Goal: Navigation & Orientation: Find specific page/section

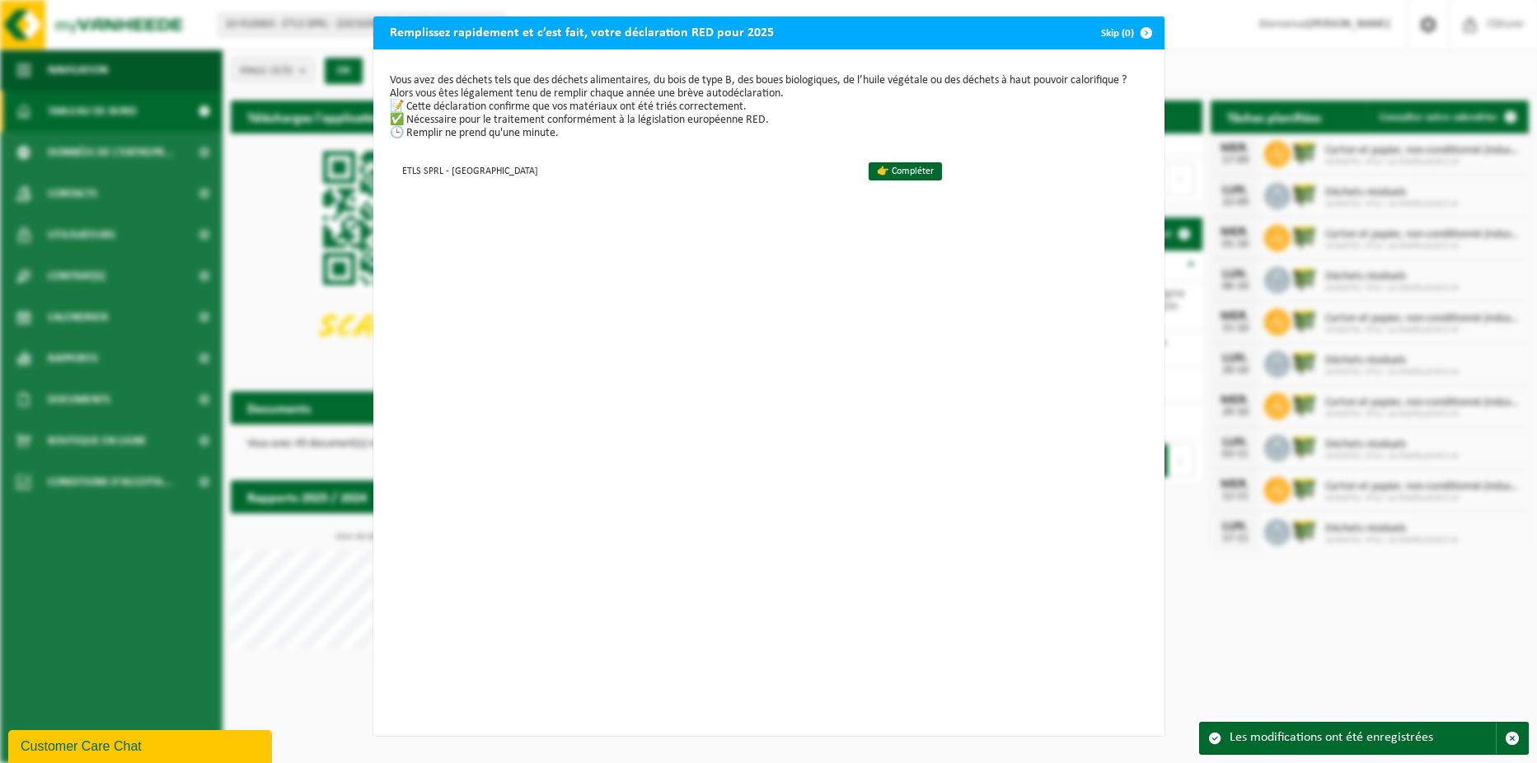
drag, startPoint x: 892, startPoint y: 171, endPoint x: 859, endPoint y: 211, distance: 52.1
click at [892, 171] on link "👉 Compléter" at bounding box center [905, 171] width 73 height 18
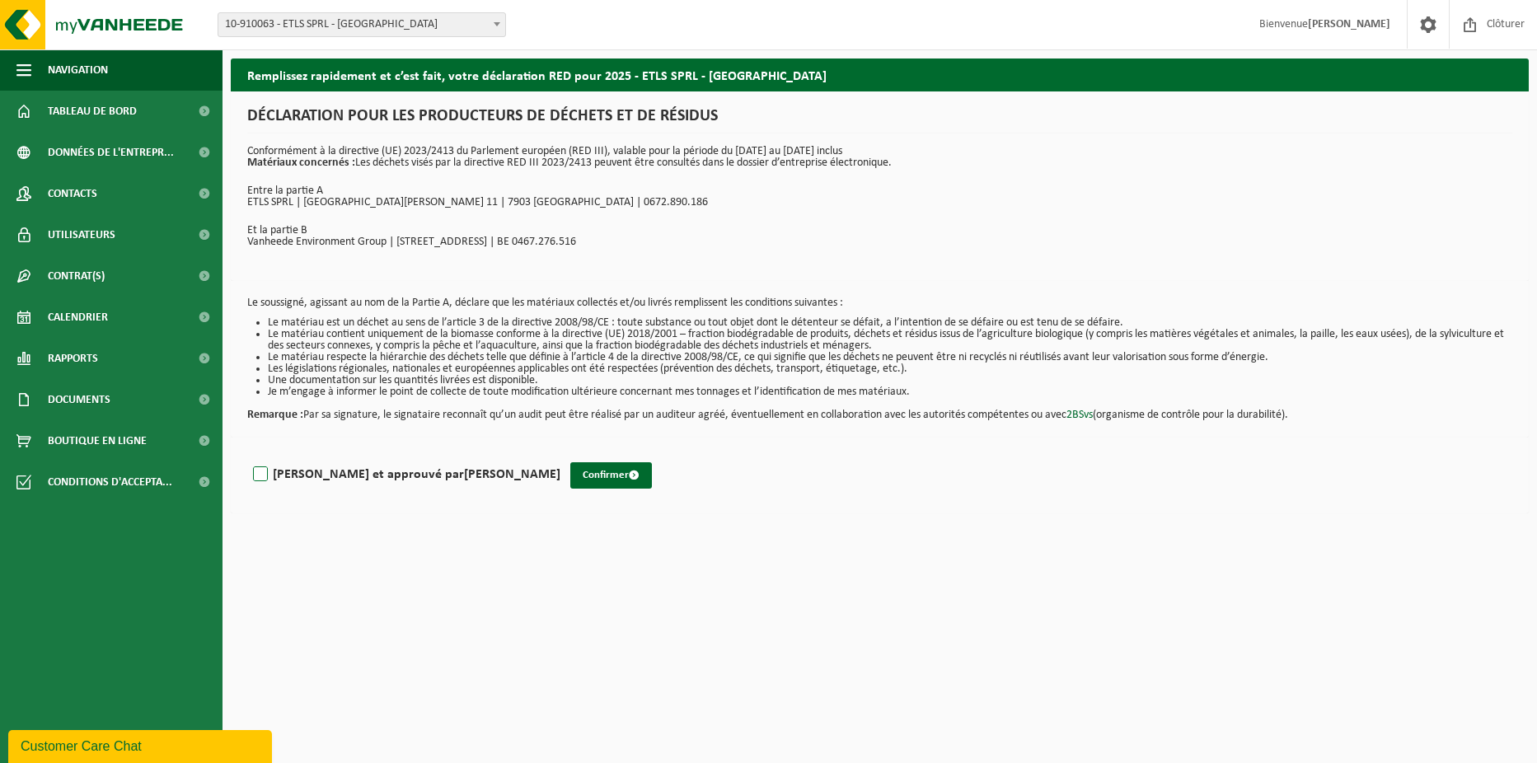
click at [259, 478] on label "[PERSON_NAME] et approuvé par [PERSON_NAME]" at bounding box center [405, 474] width 311 height 25
click at [560, 454] on input "[PERSON_NAME] et approuvé par [PERSON_NAME]" at bounding box center [560, 453] width 1 height 1
checkbox input "true"
click at [570, 479] on button "Confirmer" at bounding box center [611, 475] width 82 height 26
click at [570, 468] on button "Confirmer" at bounding box center [611, 475] width 82 height 26
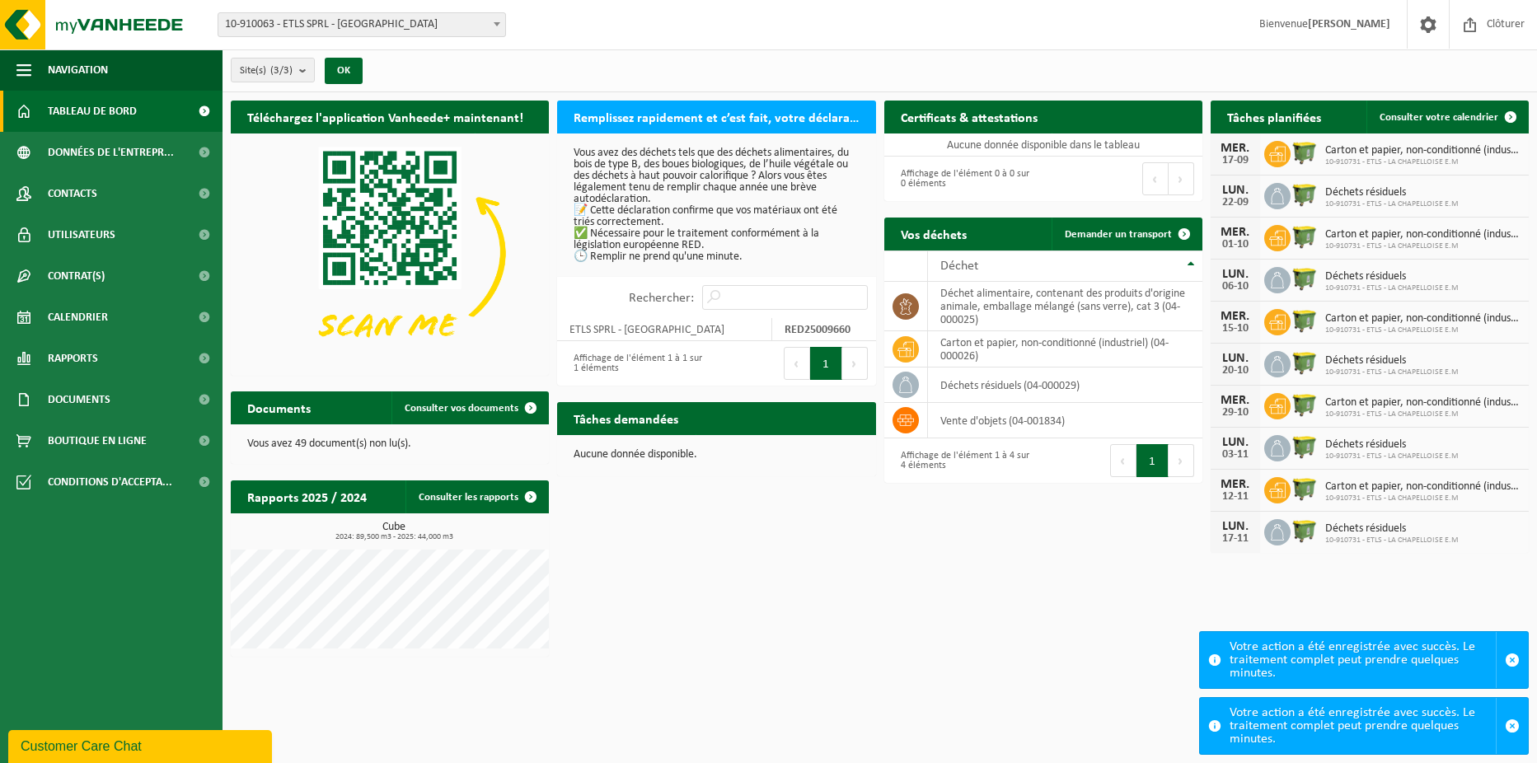
click at [831, 120] on h2 "Remplissez rapidement et c’est fait, votre déclaration RED pour 2025" at bounding box center [716, 117] width 318 height 32
click at [781, 291] on input "Rechercher:" at bounding box center [785, 297] width 166 height 25
type input "declaration"
click at [859, 302] on input "declaration" at bounding box center [785, 297] width 166 height 25
drag, startPoint x: 795, startPoint y: 293, endPoint x: 661, endPoint y: 298, distance: 134.5
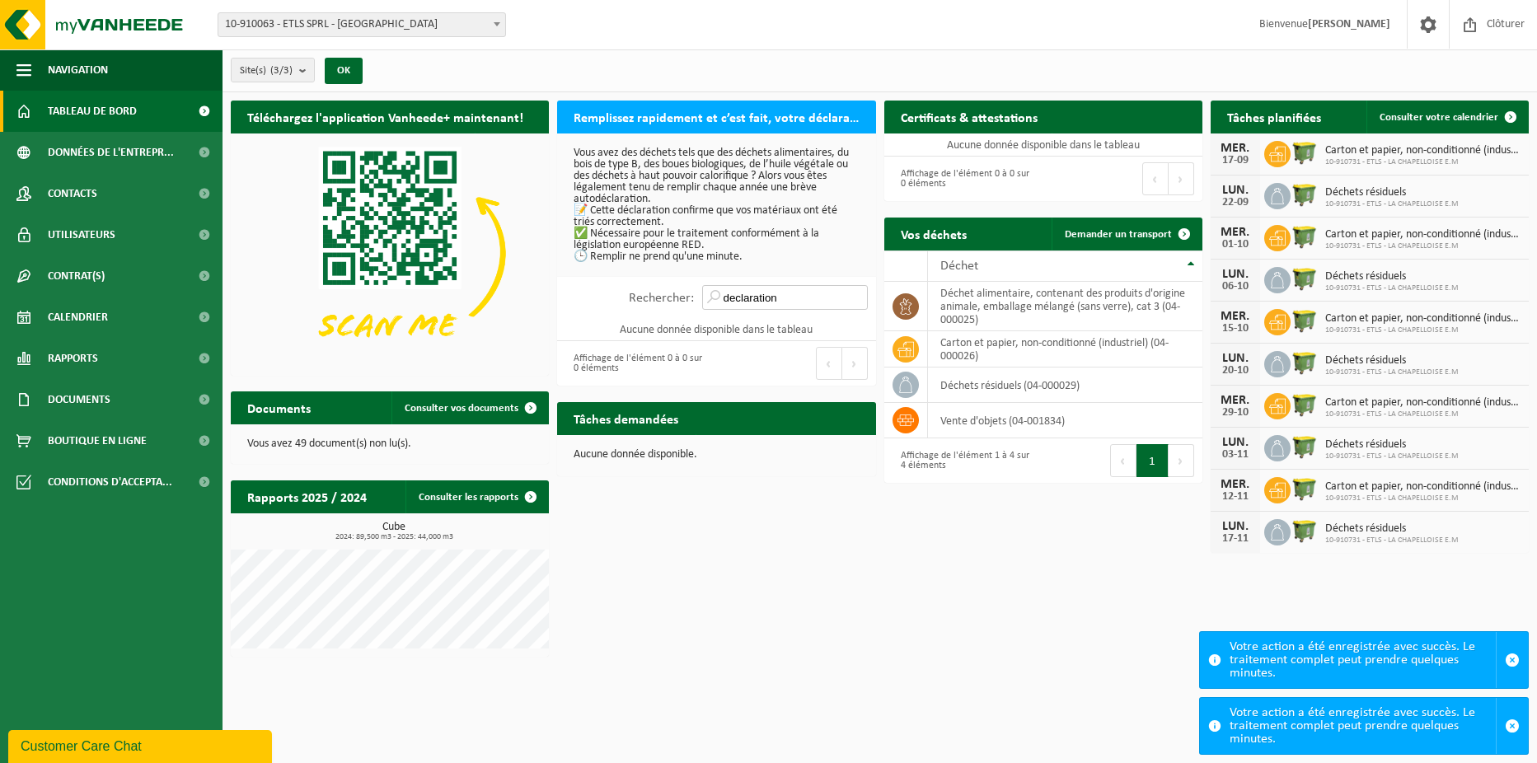
click at [661, 298] on div "Rechercher: declaration" at bounding box center [748, 297] width 255 height 41
click at [692, 368] on div "Affichage de l'élément 0 à 0 sur 0 éléments" at bounding box center [636, 363] width 143 height 36
click at [853, 355] on button "Suivant" at bounding box center [855, 363] width 26 height 33
click at [813, 375] on div "Premier Précédent Suivant Dernier" at bounding box center [795, 363] width 159 height 45
click at [158, 110] on link "Tableau de bord" at bounding box center [111, 111] width 223 height 41
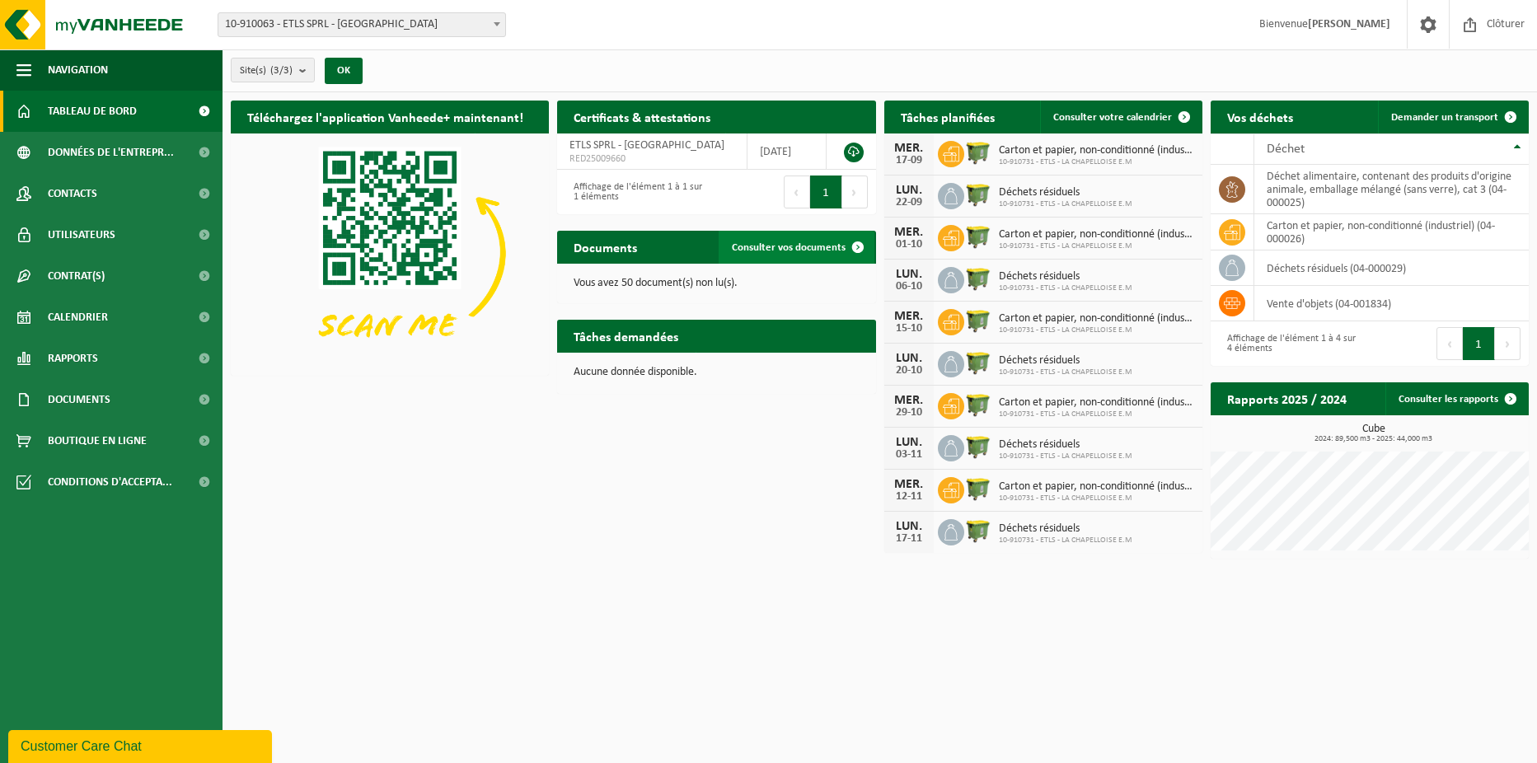
click at [793, 252] on span "Consulter vos documents" at bounding box center [789, 247] width 114 height 11
click at [764, 363] on span "Afficher les tâches demandées" at bounding box center [777, 368] width 137 height 11
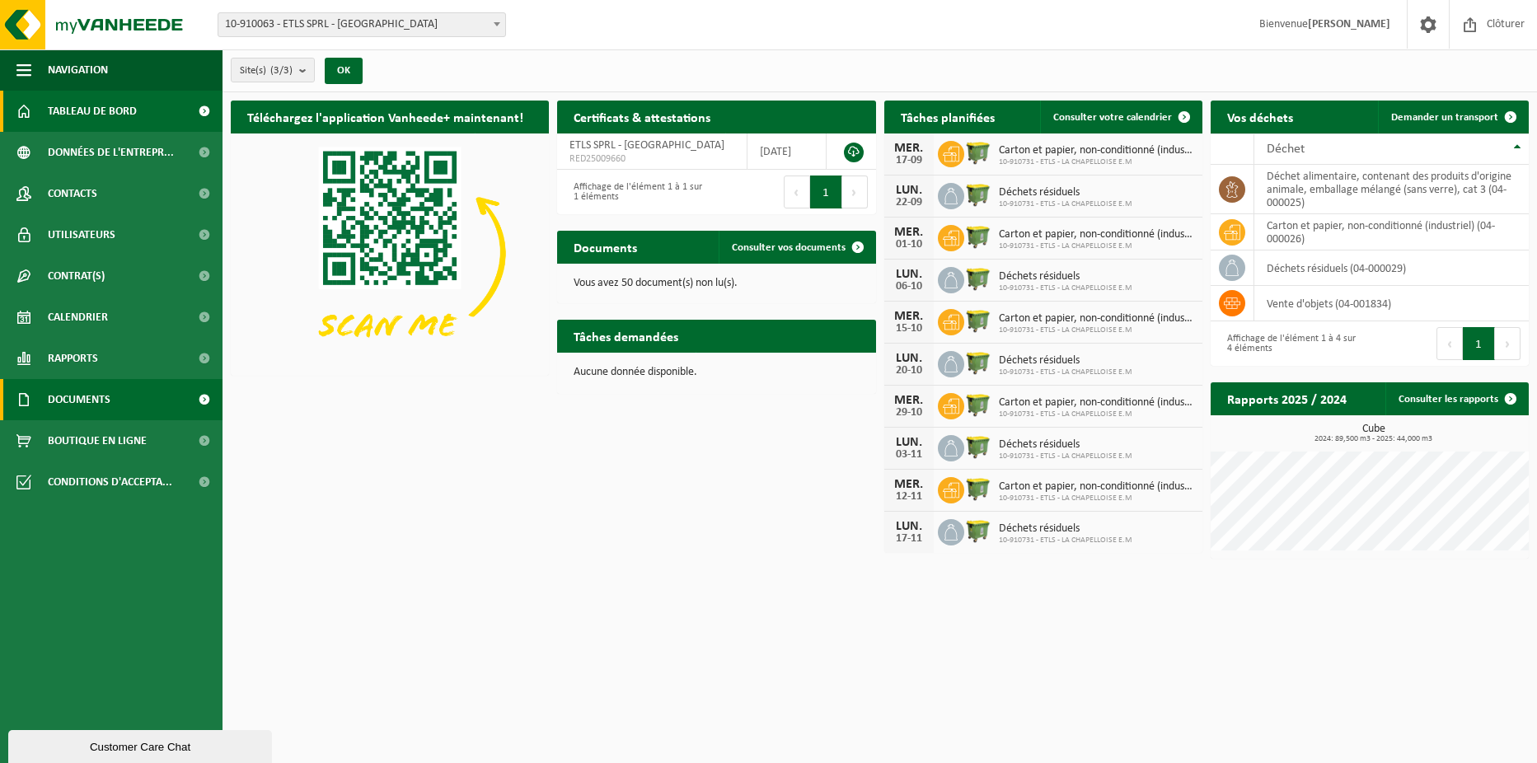
click at [74, 406] on span "Documents" at bounding box center [79, 399] width 63 height 41
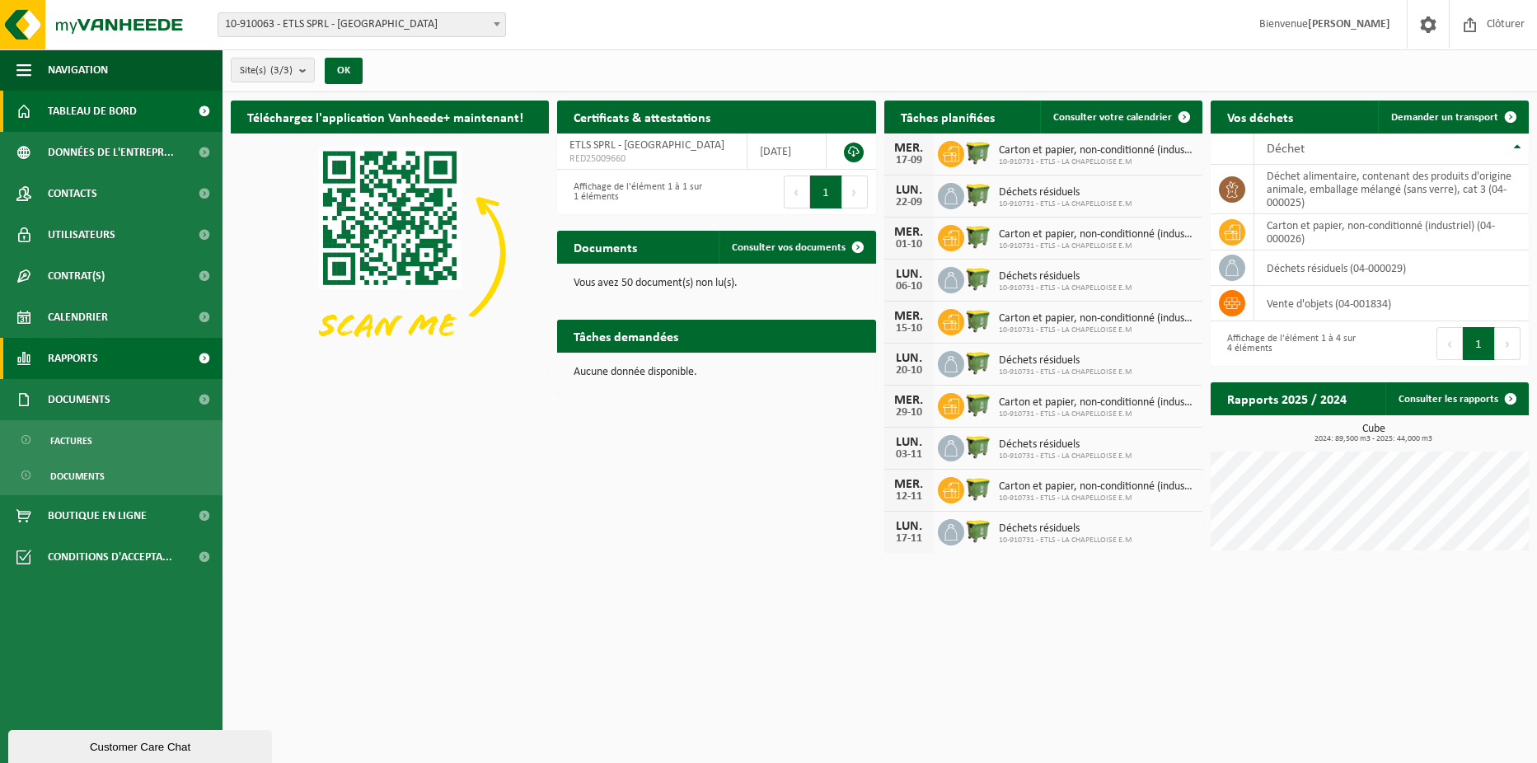
click at [80, 363] on span "Rapports" at bounding box center [73, 358] width 50 height 41
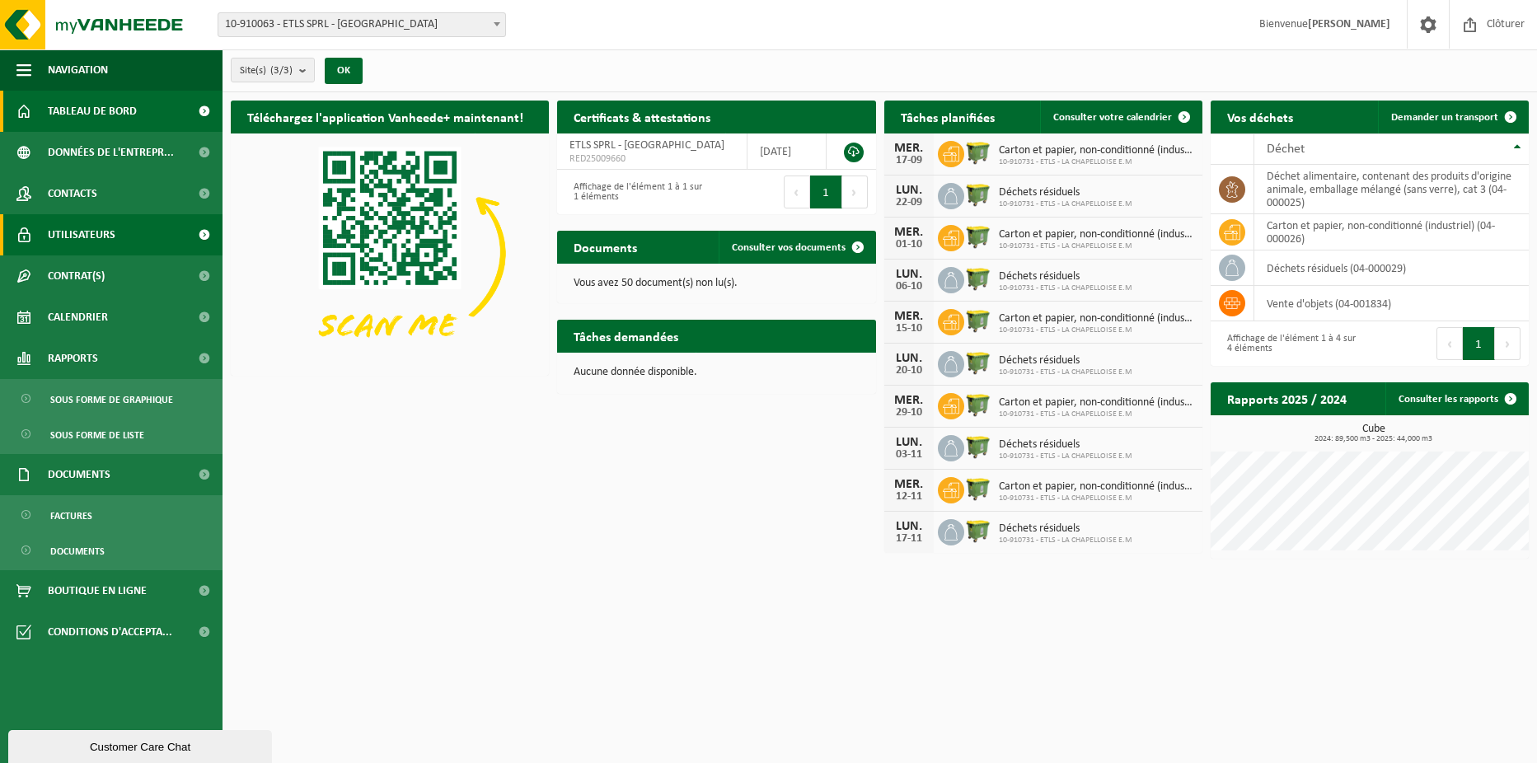
click at [93, 243] on span "Utilisateurs" at bounding box center [82, 234] width 68 height 41
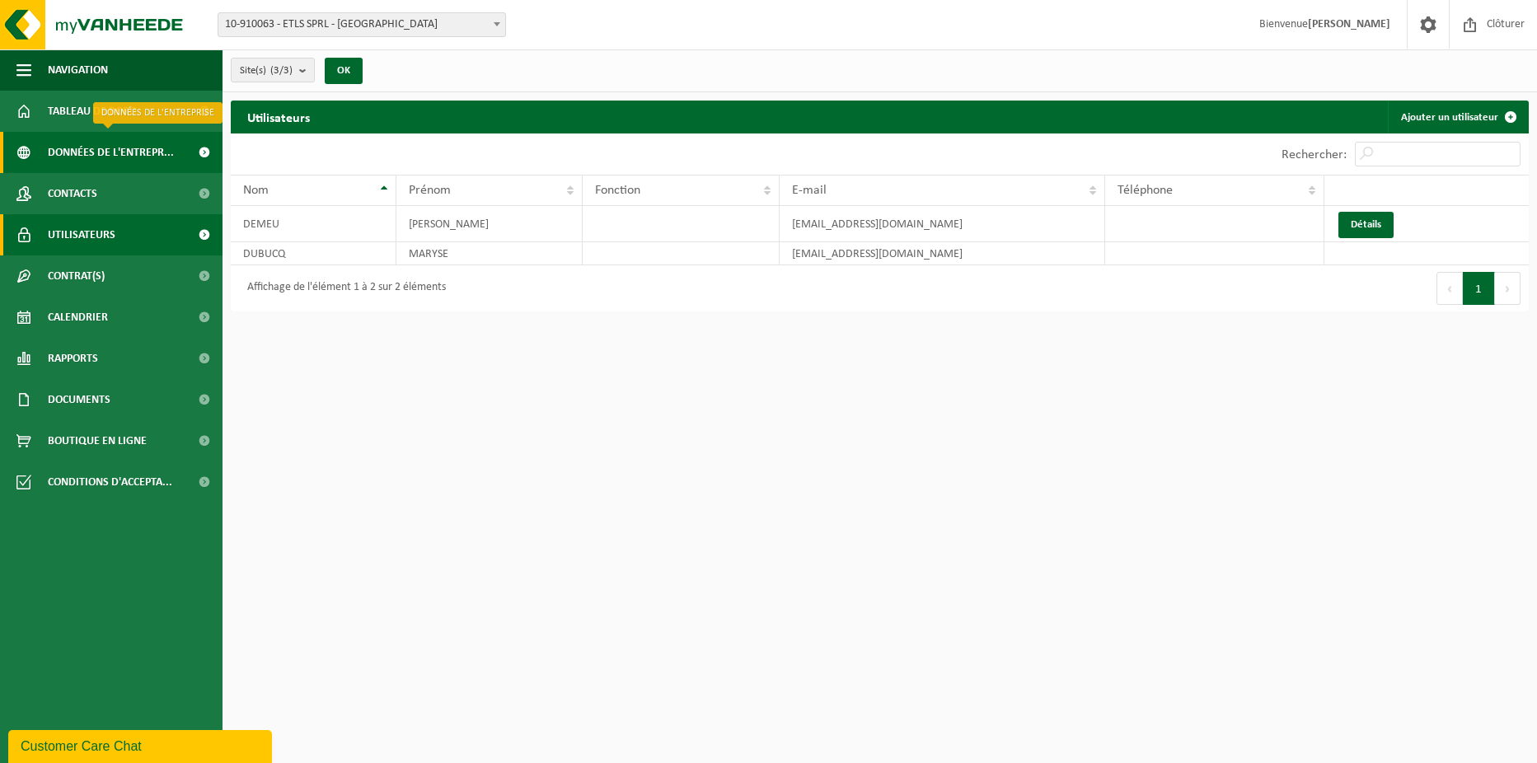
click at [95, 152] on span "Données de l'entrepr..." at bounding box center [111, 152] width 126 height 41
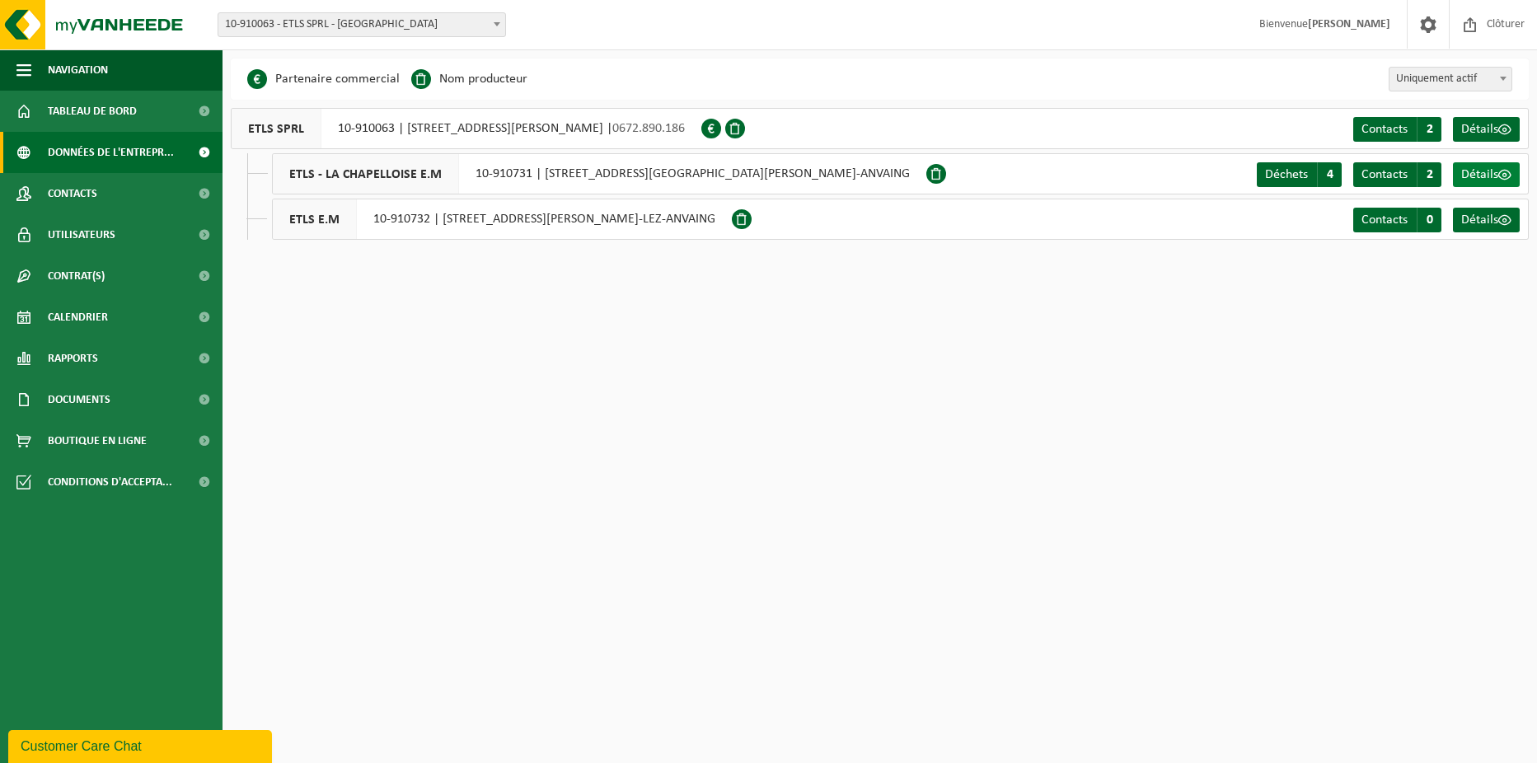
click at [1481, 175] on span "Détails" at bounding box center [1479, 174] width 37 height 13
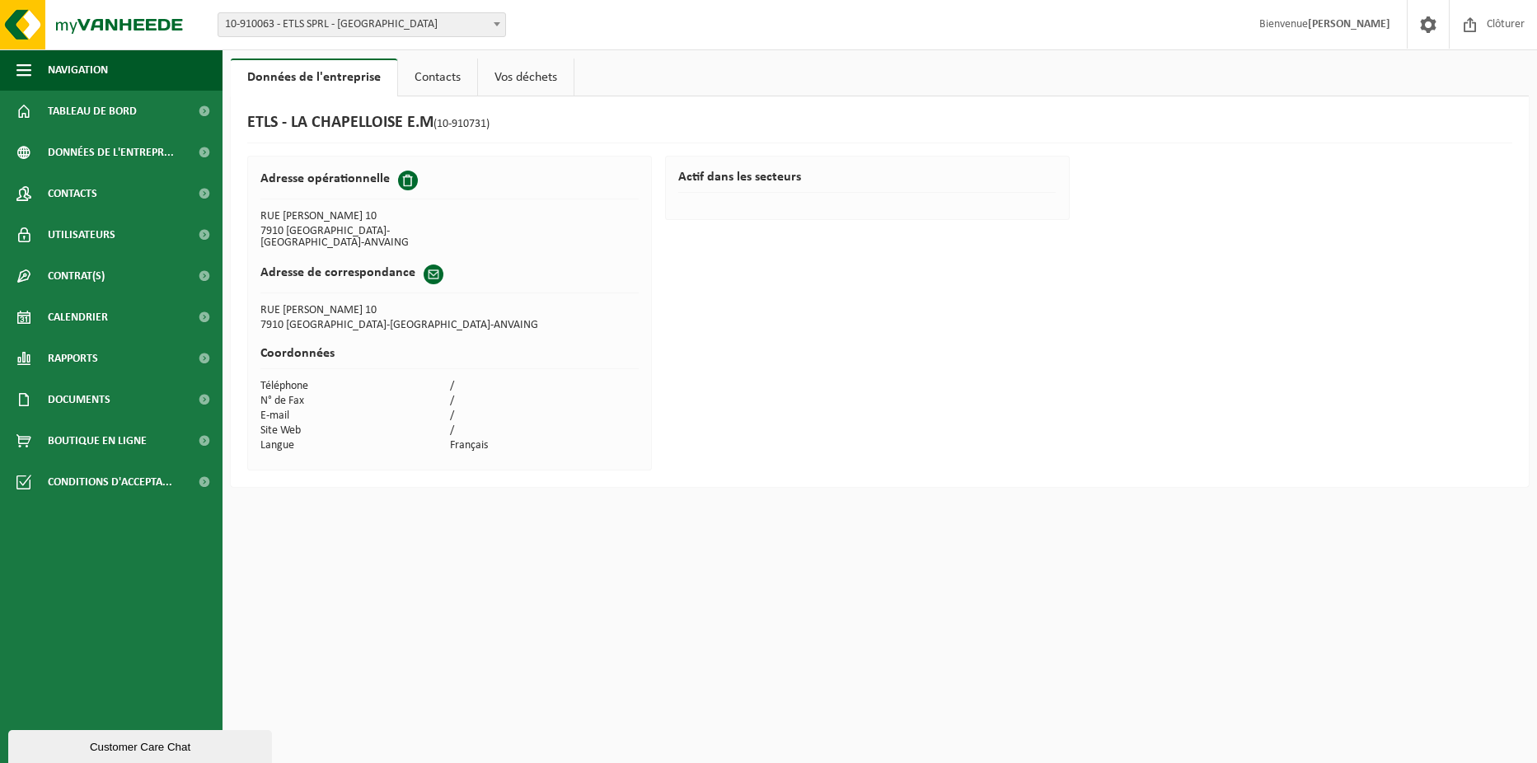
click at [546, 81] on link "Vos déchets" at bounding box center [526, 78] width 96 height 38
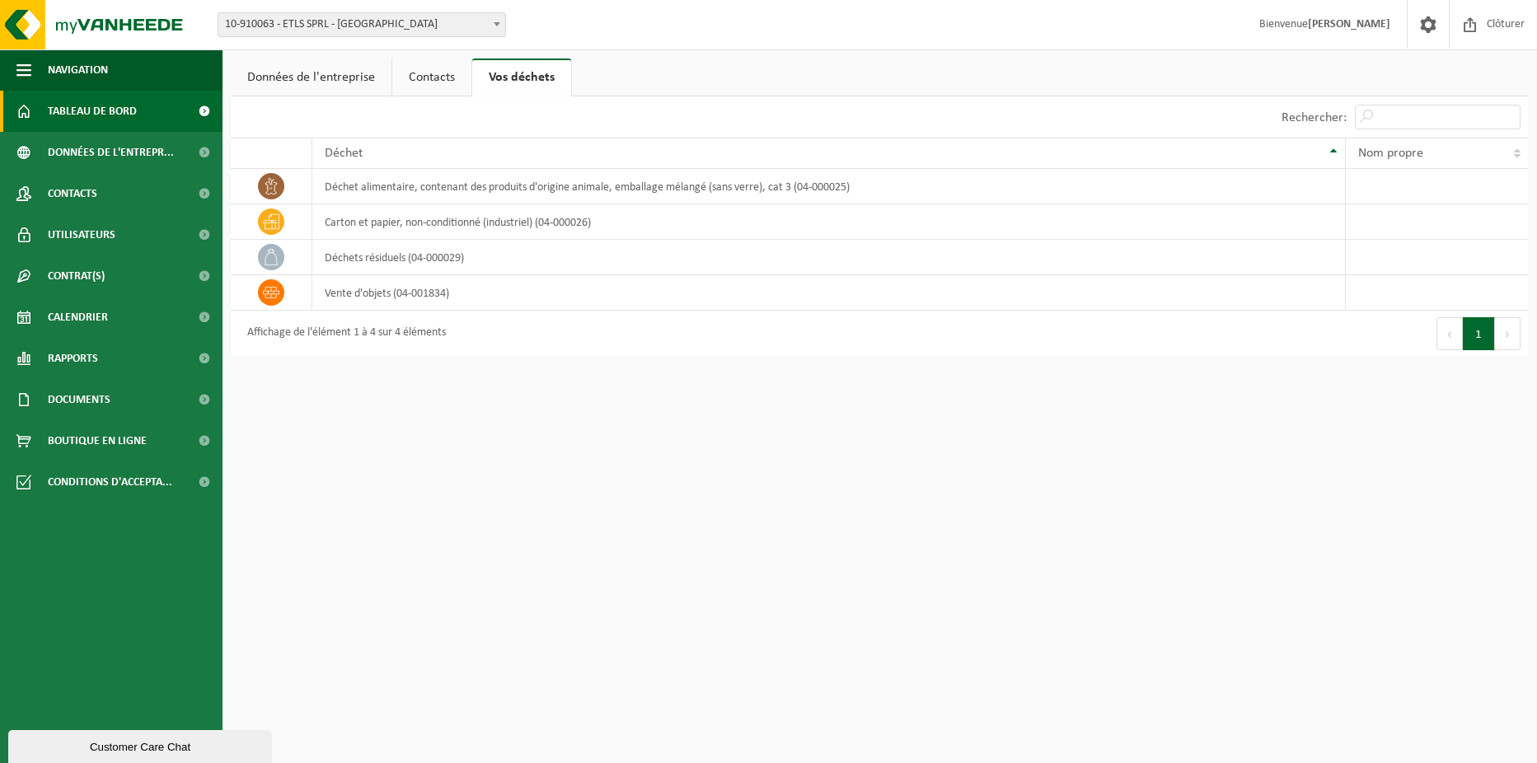
click at [129, 111] on span "Tableau de bord" at bounding box center [92, 111] width 89 height 41
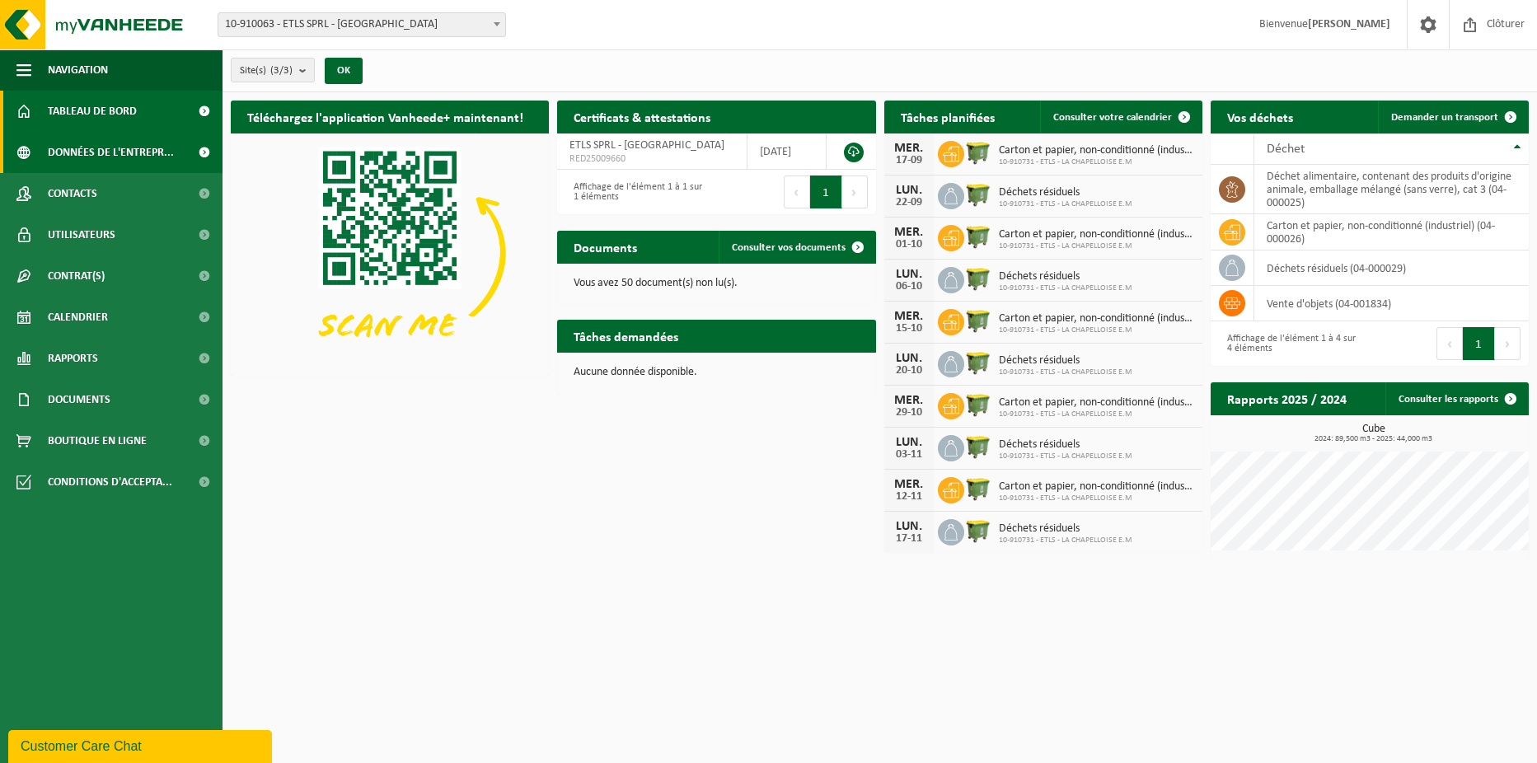
click at [119, 149] on span "Données de l'entrepr..." at bounding box center [111, 152] width 126 height 41
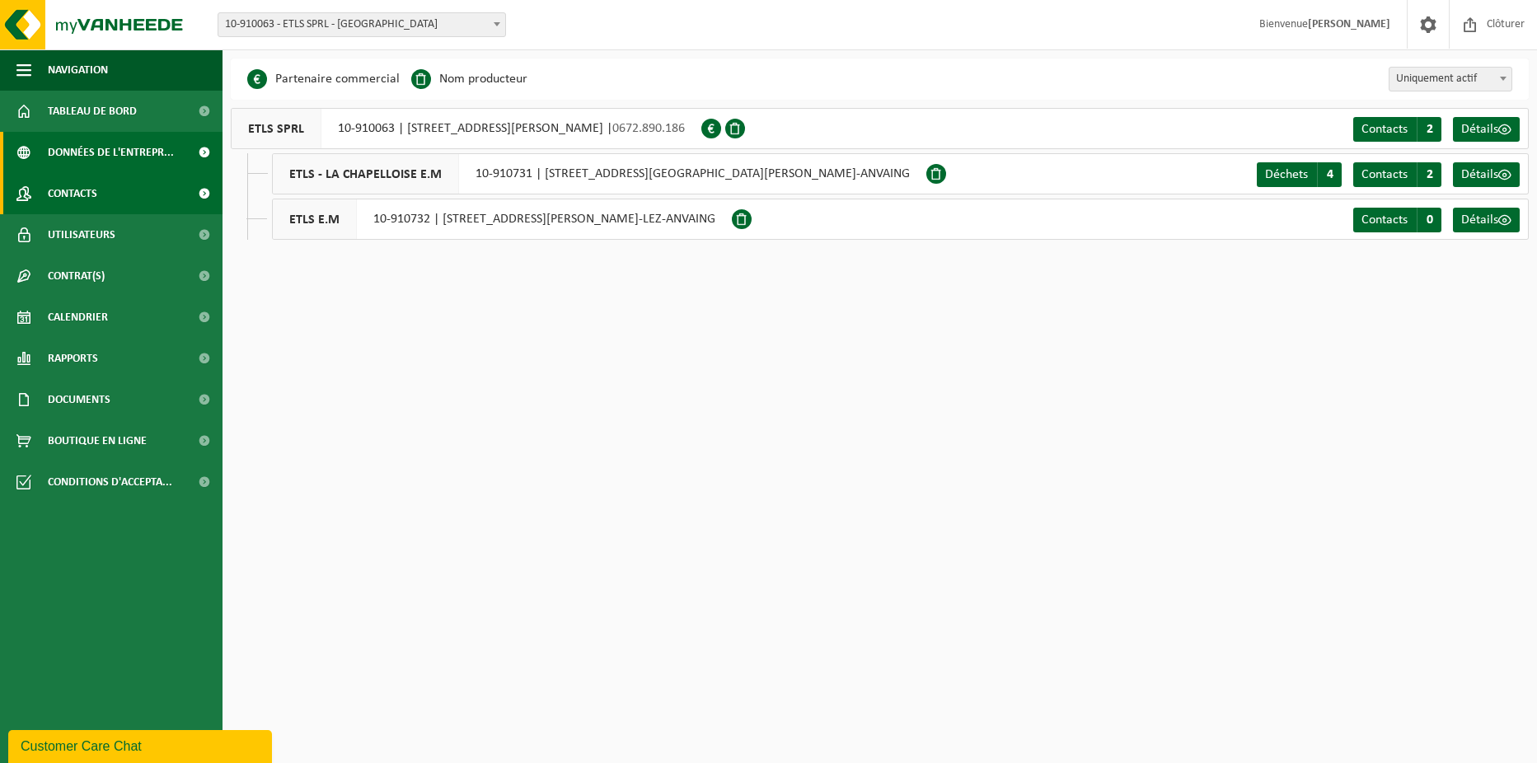
click at [101, 201] on link "Contacts" at bounding box center [111, 193] width 223 height 41
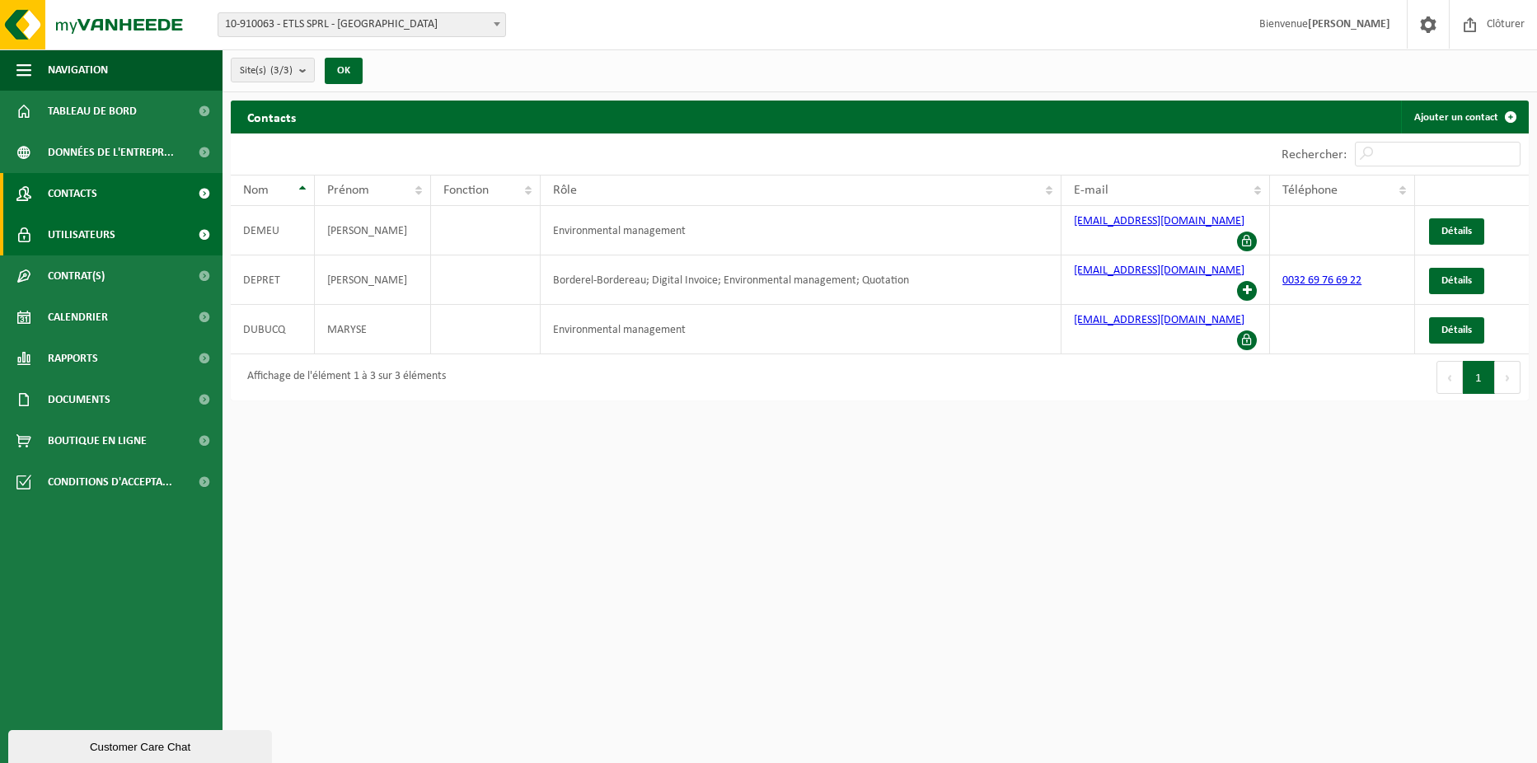
click at [194, 232] on span at bounding box center [203, 234] width 37 height 41
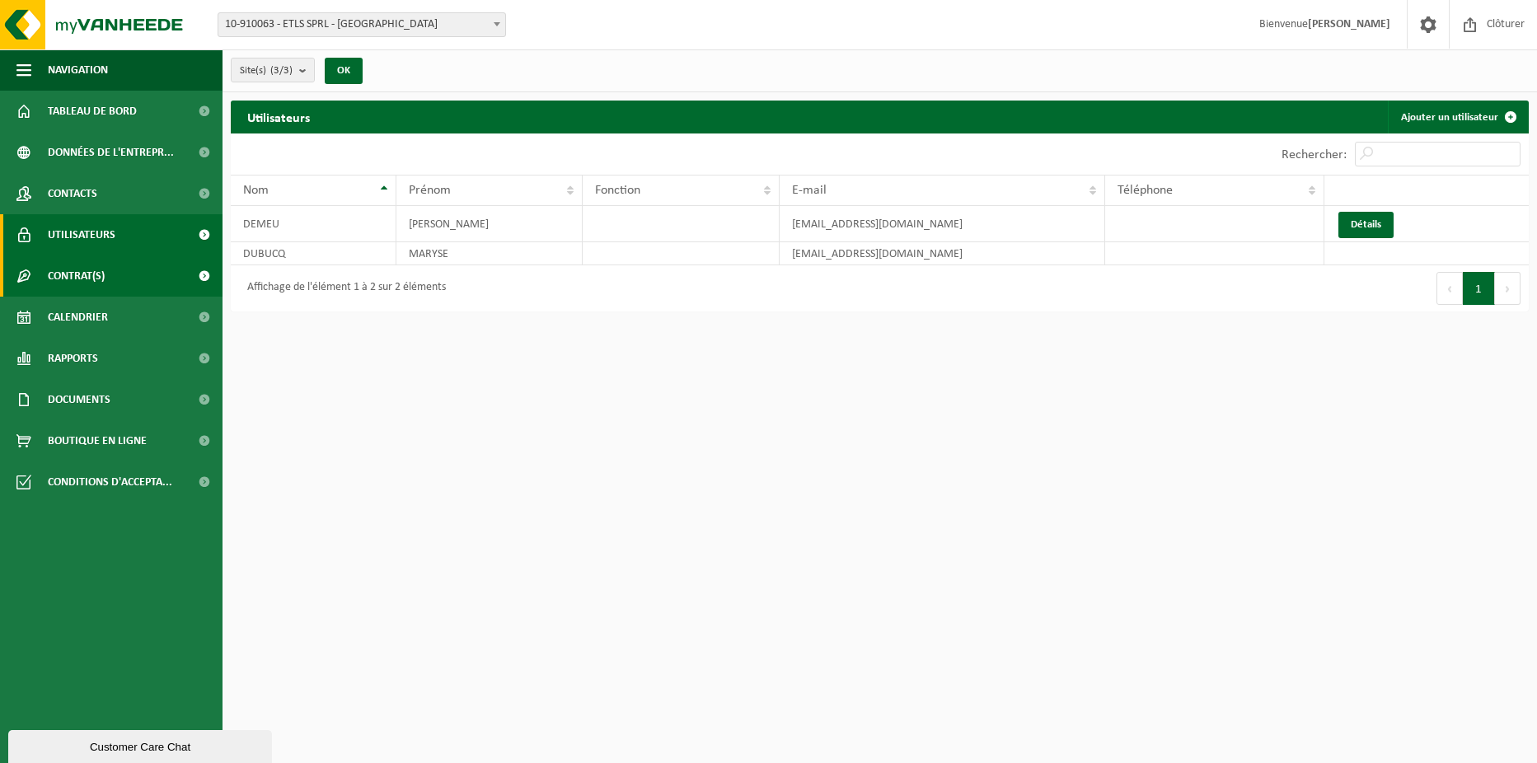
click at [176, 280] on link "Contrat(s)" at bounding box center [111, 275] width 223 height 41
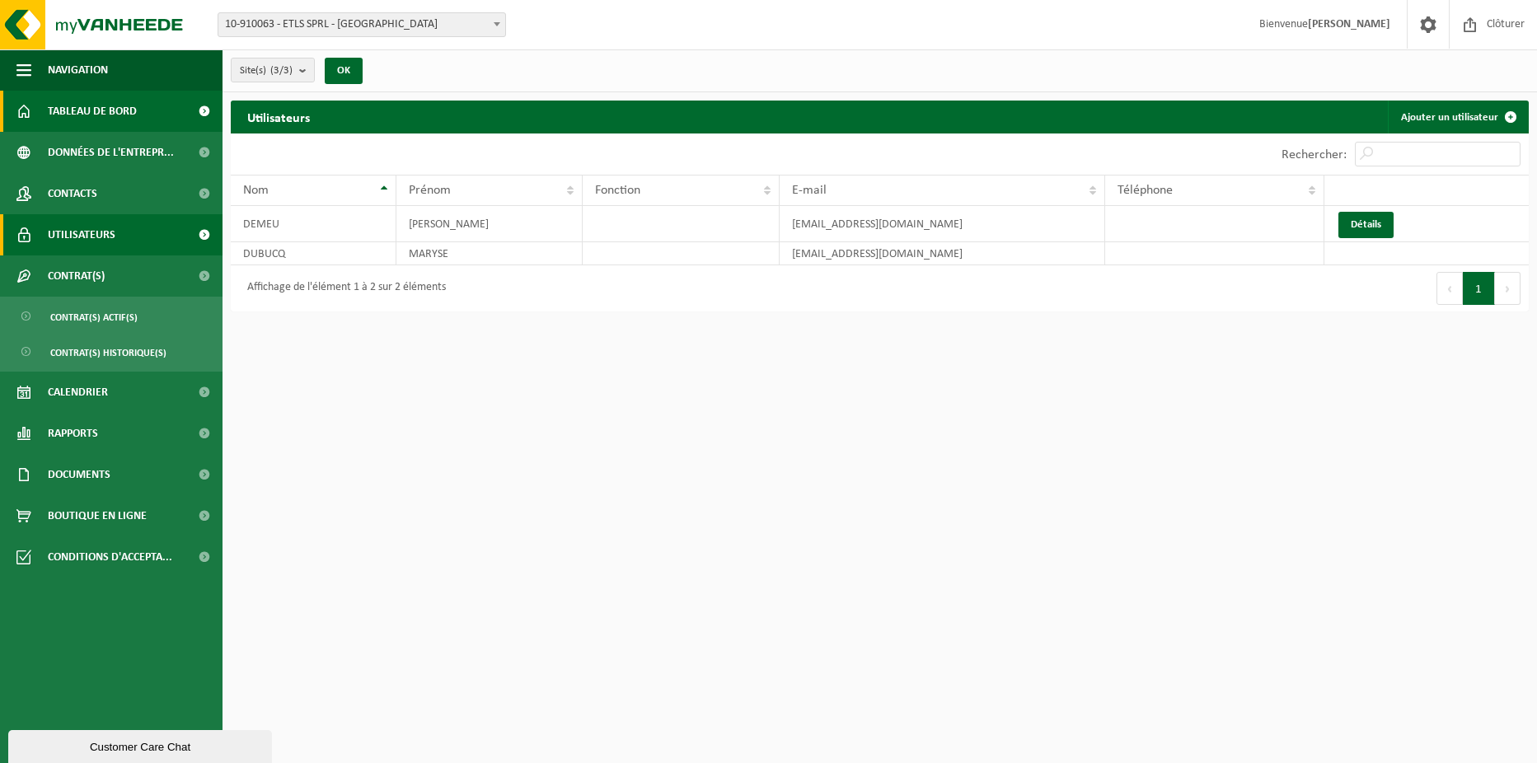
click at [112, 112] on span "Tableau de bord" at bounding box center [92, 111] width 89 height 41
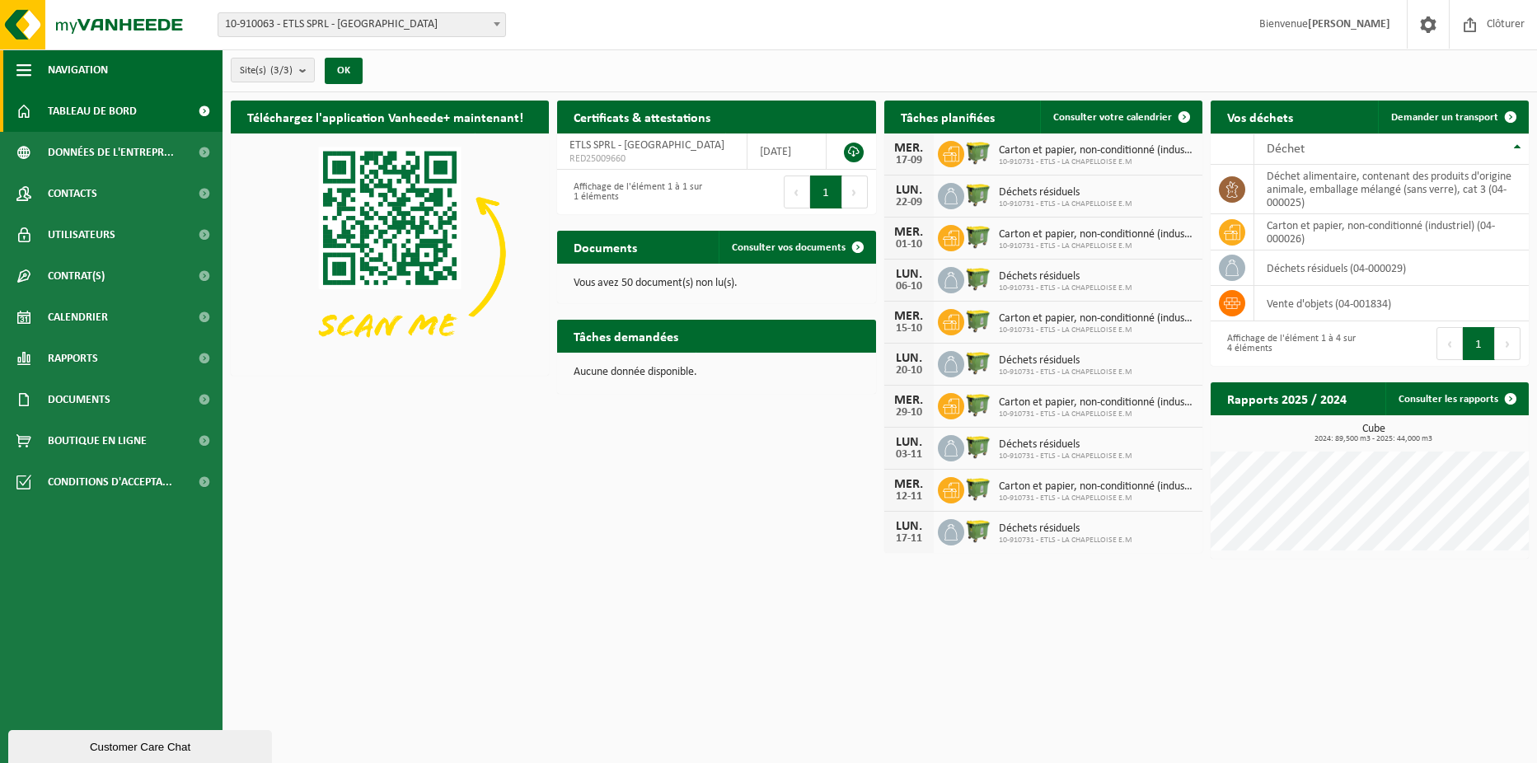
click at [30, 73] on span "button" at bounding box center [23, 69] width 15 height 41
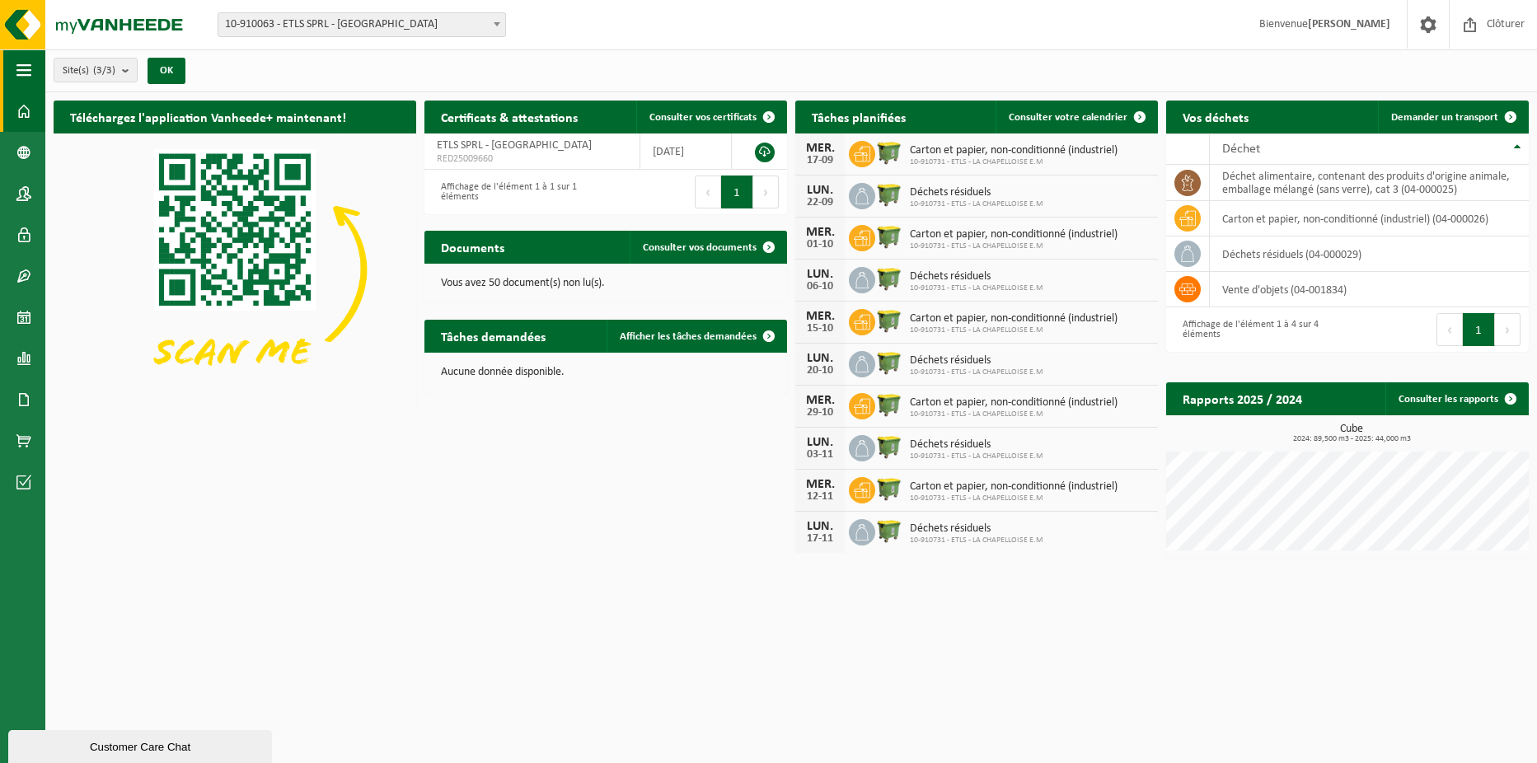
click at [17, 72] on span "button" at bounding box center [23, 69] width 15 height 41
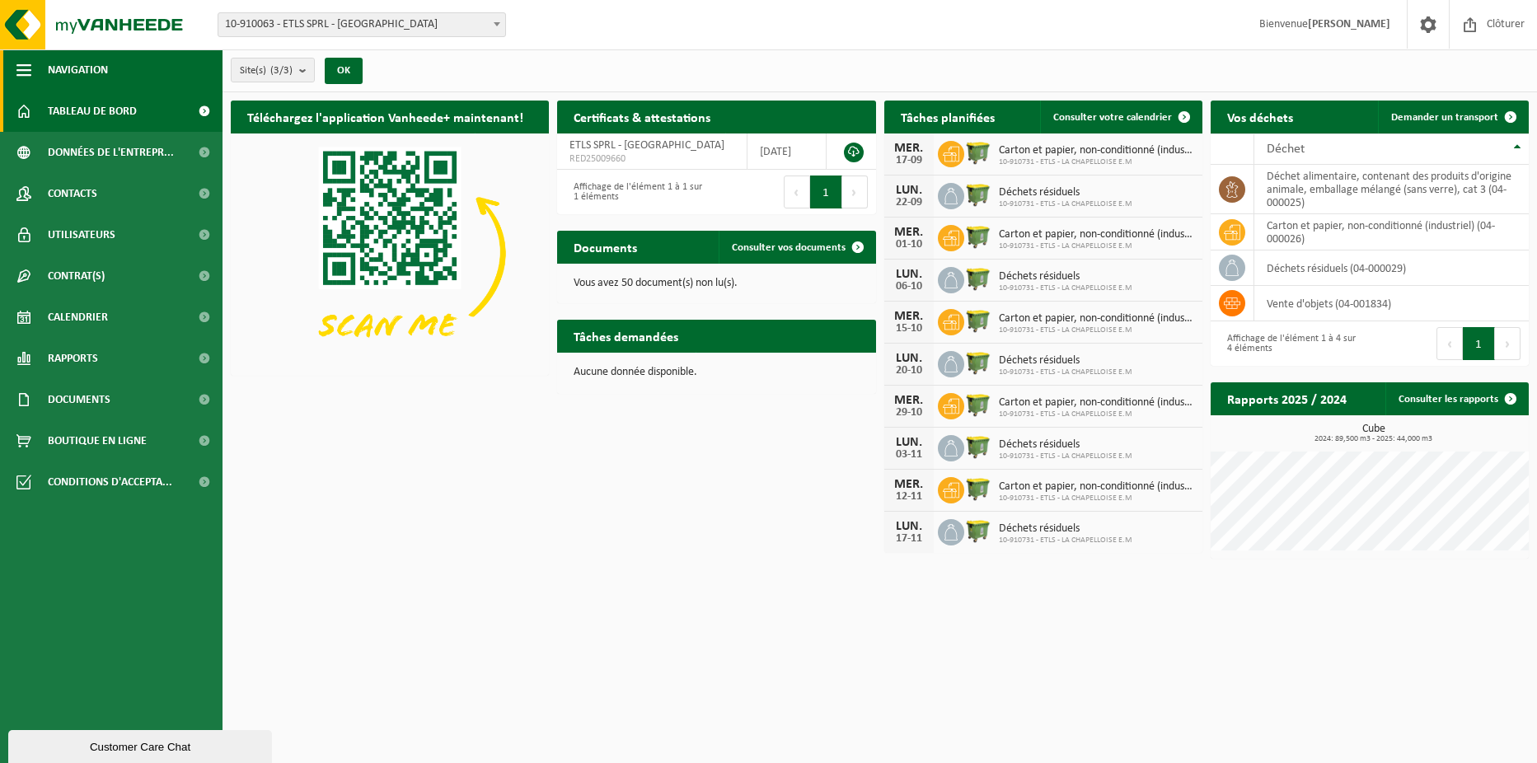
click at [17, 72] on span "button" at bounding box center [23, 69] width 15 height 41
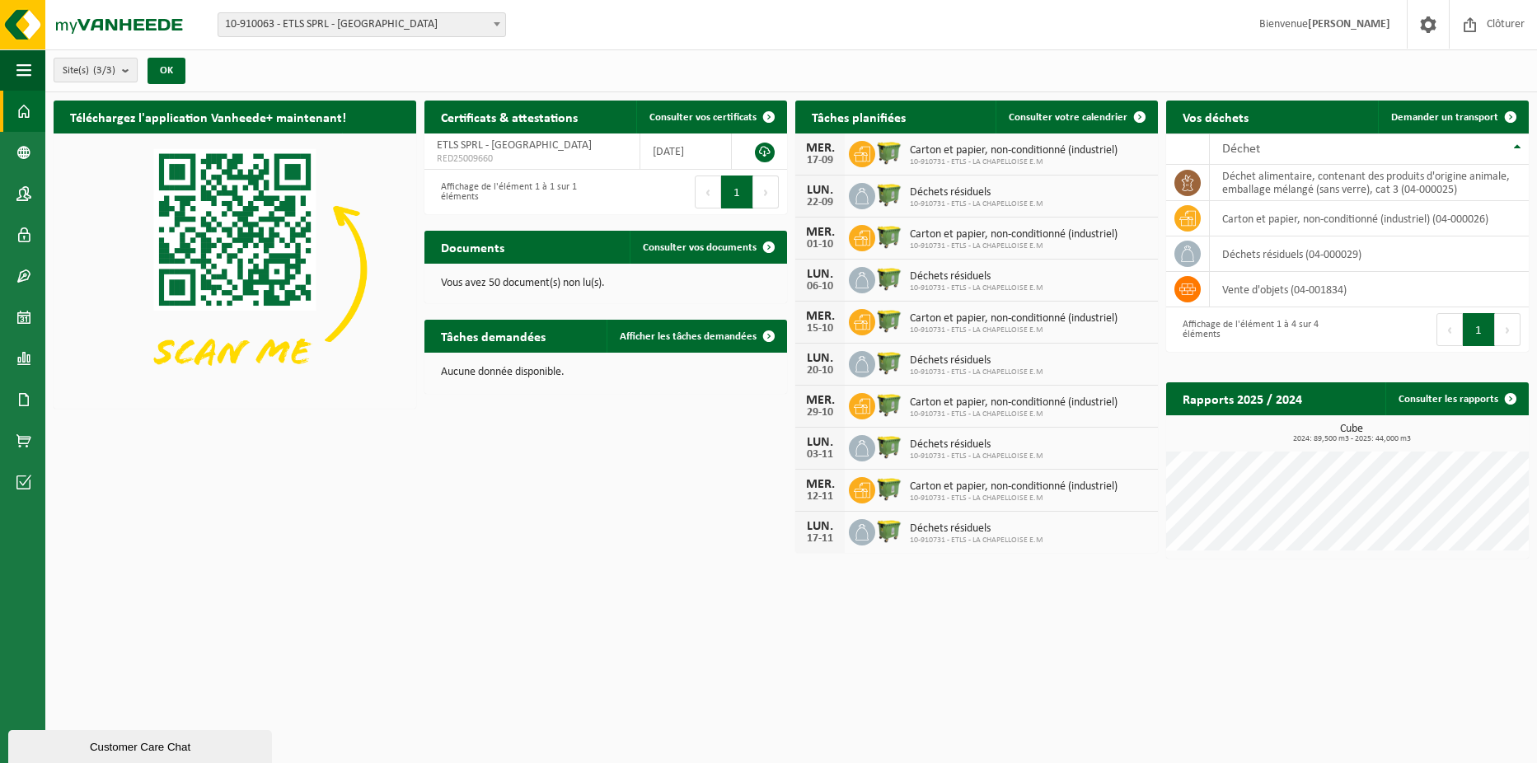
click at [129, 70] on b "submit" at bounding box center [129, 70] width 15 height 23
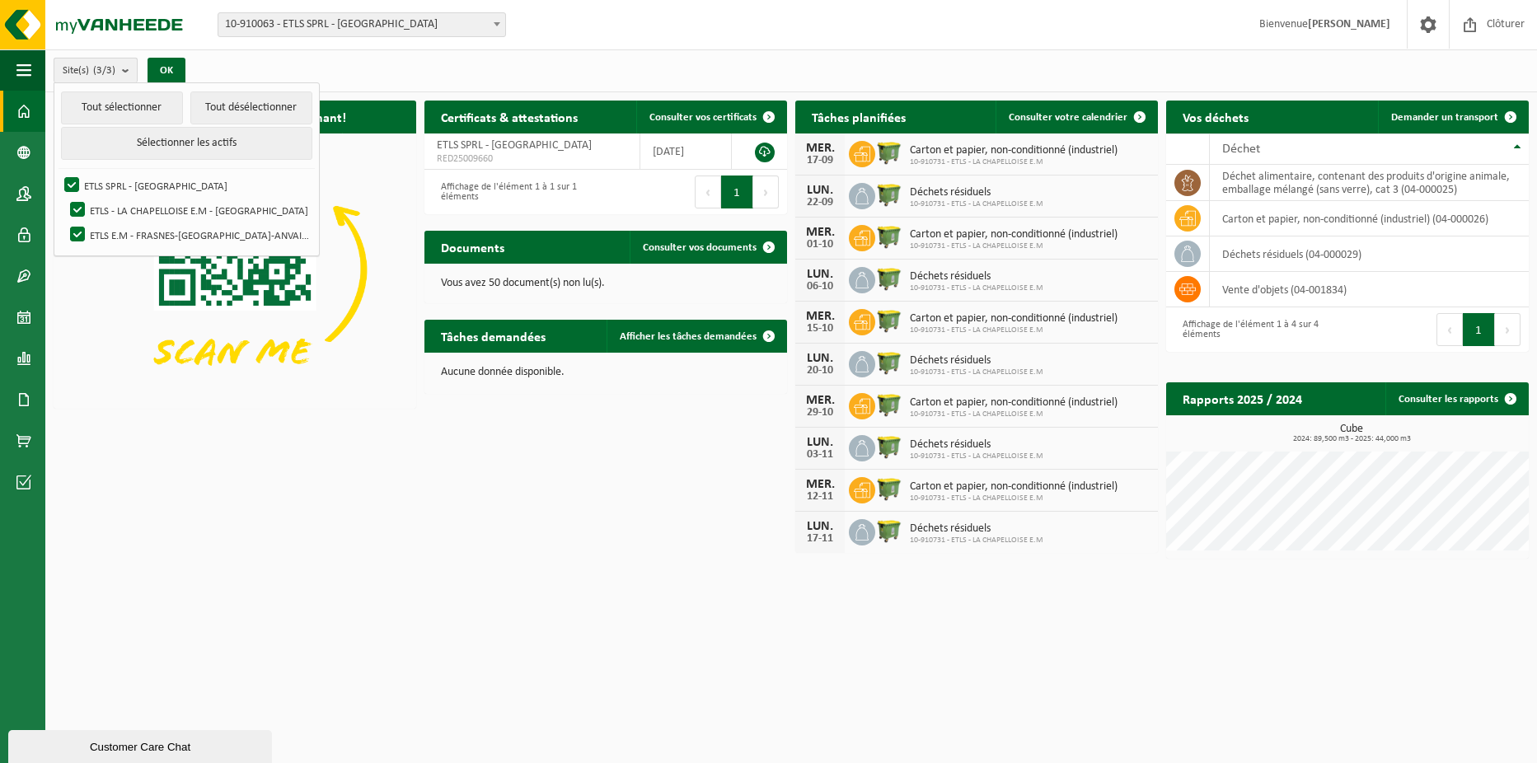
click at [129, 70] on b "submit" at bounding box center [129, 71] width 15 height 24
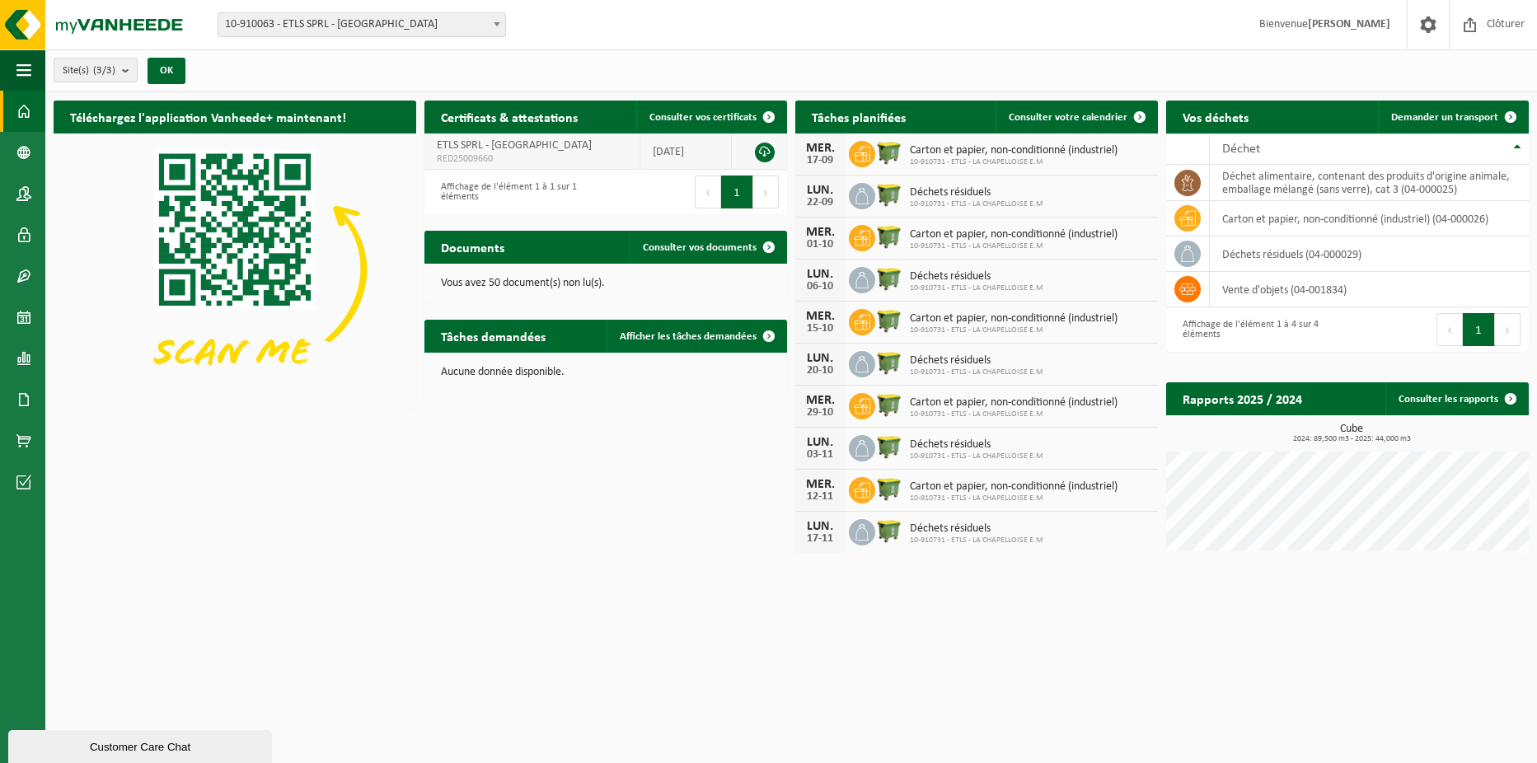
click at [762, 149] on link at bounding box center [765, 153] width 20 height 20
click at [714, 249] on span "Consulter vos documents" at bounding box center [700, 247] width 114 height 11
